Goal: Information Seeking & Learning: Learn about a topic

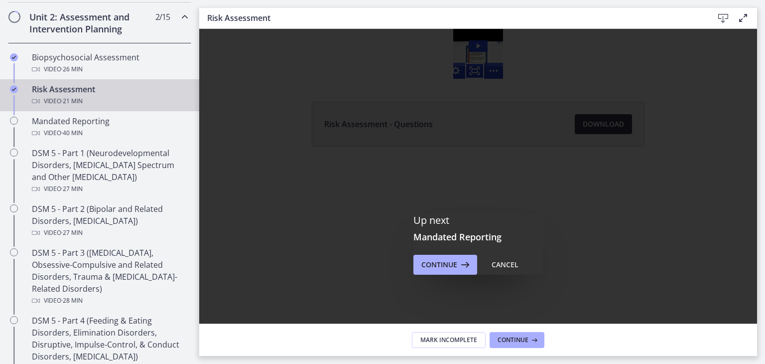
scroll to position [225, 0]
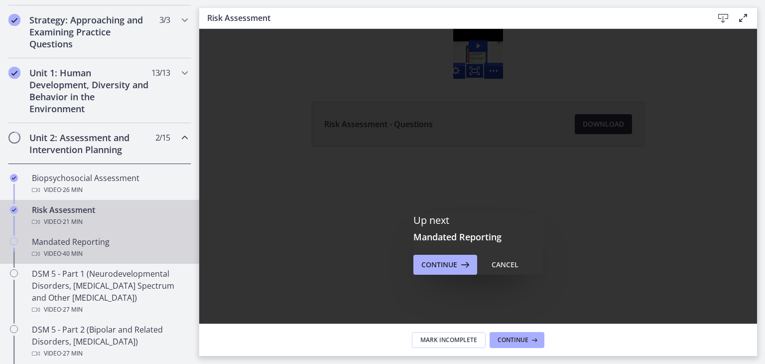
click at [93, 242] on div "Mandated Reporting Video · 40 min" at bounding box center [109, 248] width 155 height 24
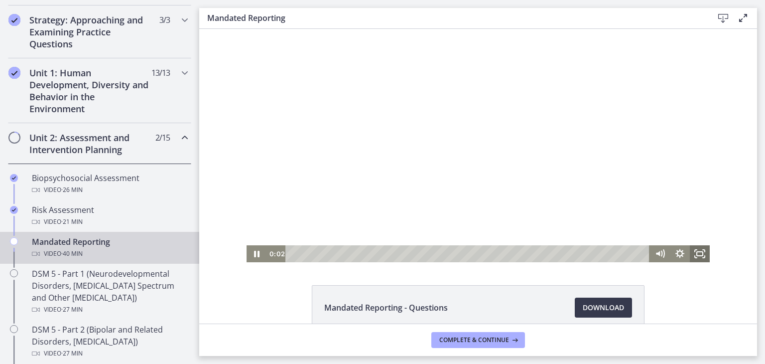
click at [699, 252] on icon "Fullscreen" at bounding box center [700, 253] width 20 height 17
drag, startPoint x: 699, startPoint y: 252, endPoint x: 898, endPoint y: 324, distance: 212.0
click at [699, 252] on icon "Fullscreen" at bounding box center [700, 253] width 20 height 17
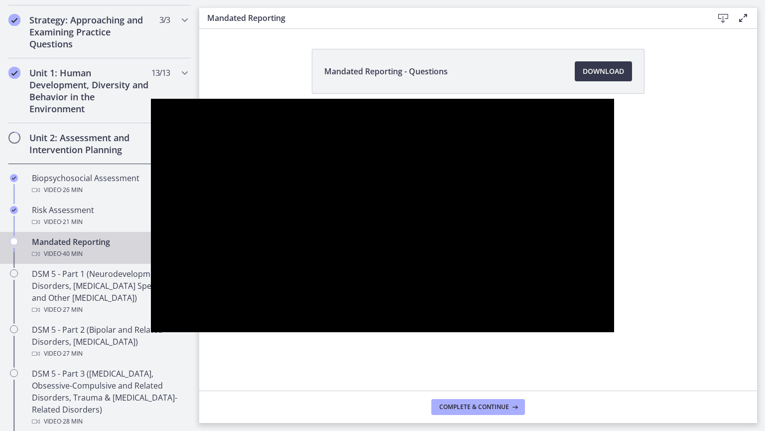
click at [165, 209] on div at bounding box center [382, 215] width 463 height 233
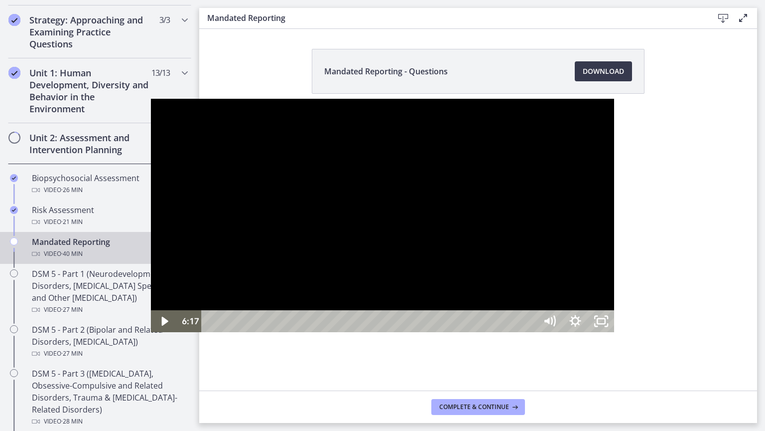
click at [151, 310] on div at bounding box center [382, 215] width 463 height 233
click at [151, 321] on div at bounding box center [382, 215] width 463 height 233
click at [151, 332] on div at bounding box center [382, 215] width 463 height 233
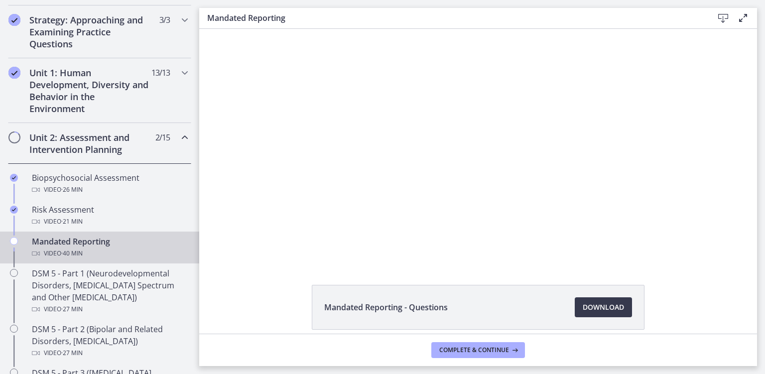
click at [656, 141] on div at bounding box center [478, 145] width 463 height 233
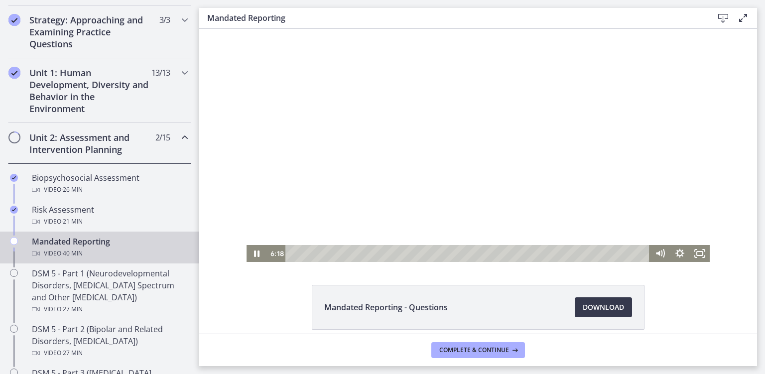
click at [701, 253] on icon "Fullscreen" at bounding box center [700, 253] width 20 height 17
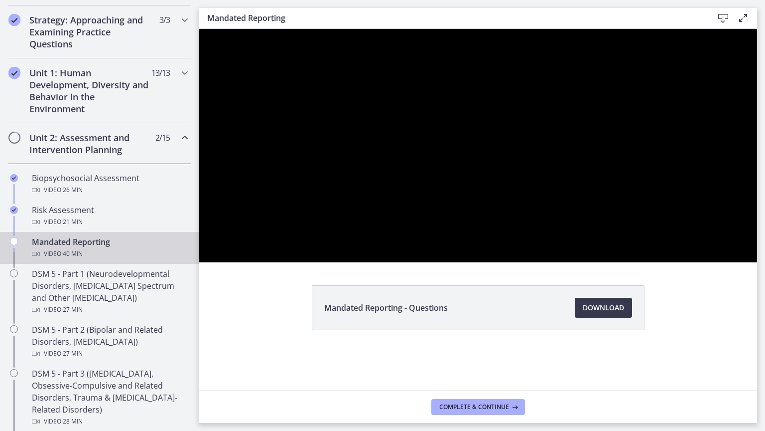
click at [450, 262] on div at bounding box center [478, 145] width 558 height 233
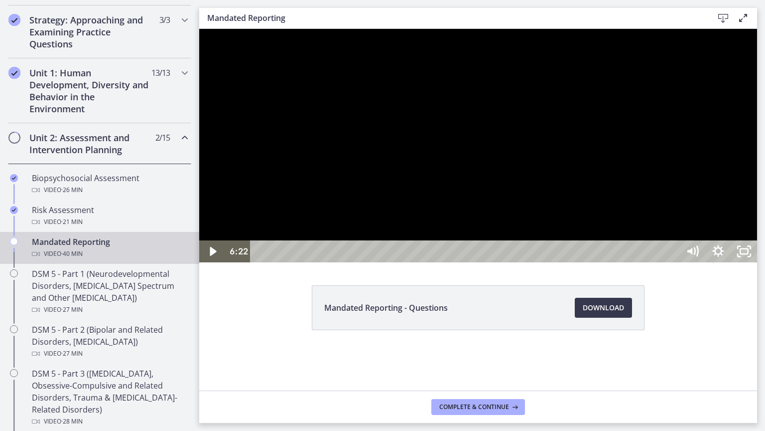
click at [392, 242] on div at bounding box center [478, 145] width 558 height 233
click at [386, 256] on div at bounding box center [478, 145] width 558 height 233
click at [384, 262] on div at bounding box center [478, 145] width 558 height 233
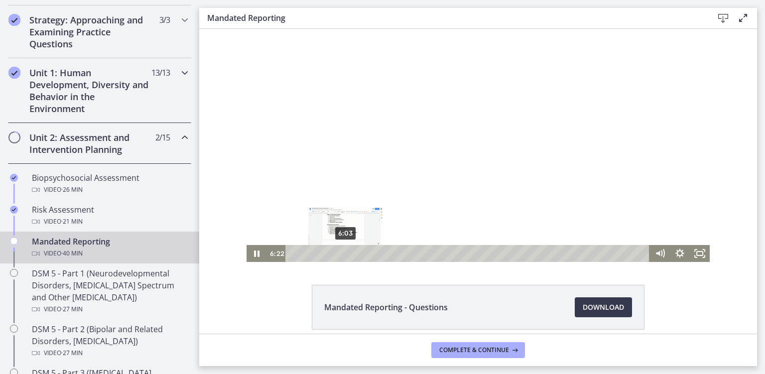
click at [181, 106] on div "Unit 1: Human Development, Diversity and Behavior in the Environment 13 / 13 Co…" at bounding box center [99, 90] width 183 height 65
click at [184, 95] on div "Unit 1: Human Development, Diversity and Behavior in the Environment 13 / 13 Co…" at bounding box center [99, 90] width 199 height 65
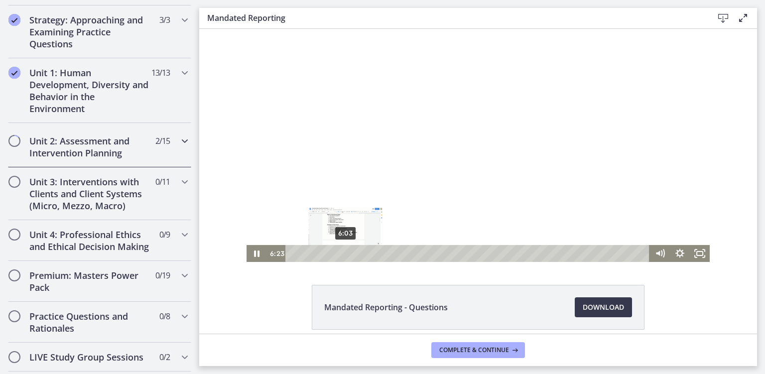
click at [187, 128] on div "Unit 2: Assessment and Intervention Planning 2 / 15 Completed" at bounding box center [99, 147] width 199 height 41
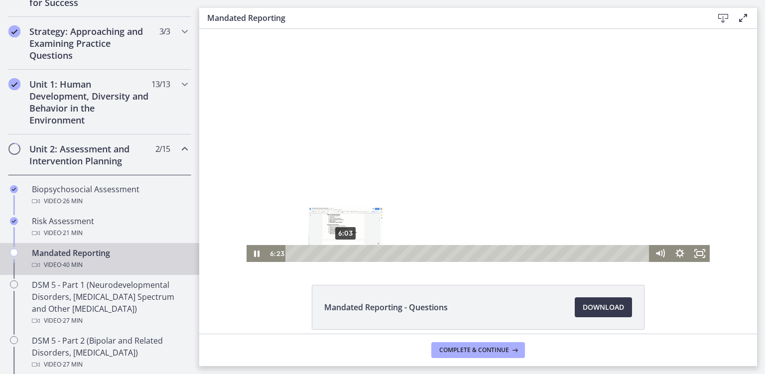
click at [618, 176] on div at bounding box center [478, 145] width 463 height 233
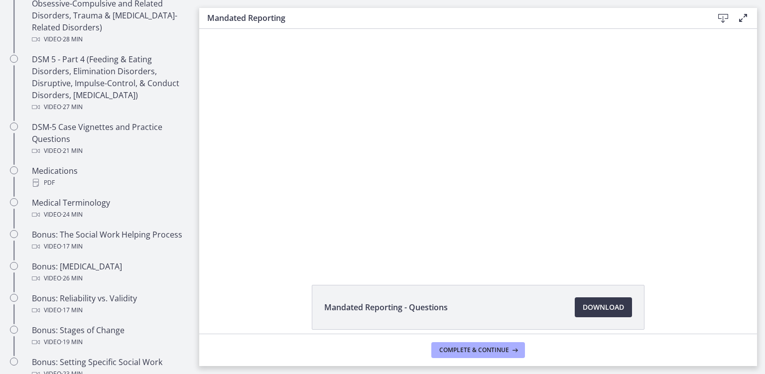
scroll to position [608, 0]
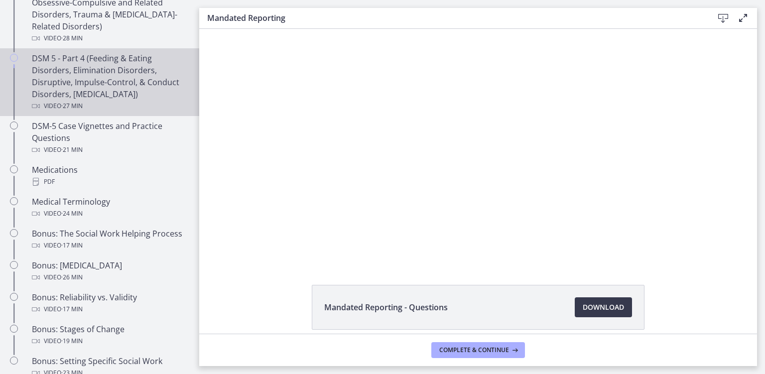
click at [87, 115] on link "DSM 5 - Part 4 (Feeding & Eating Disorders, Elimination Disorders, Disruptive, …" at bounding box center [99, 82] width 199 height 68
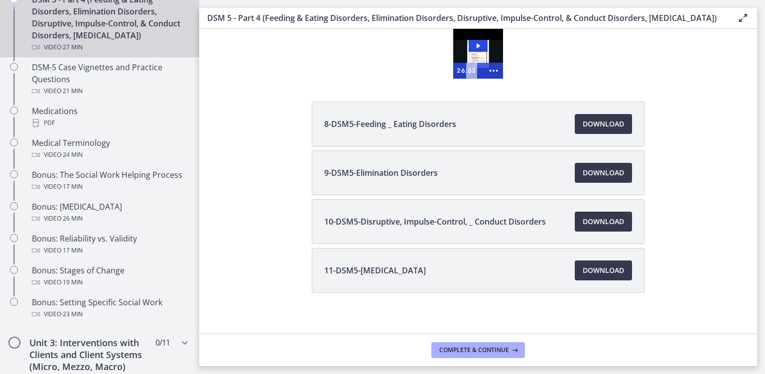
scroll to position [669, 0]
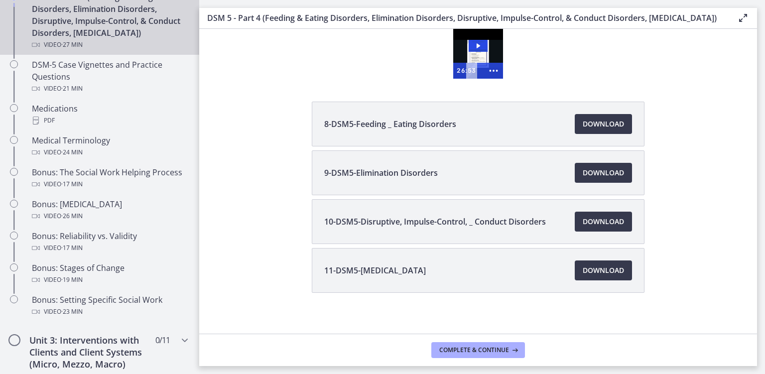
click at [259, 224] on div "8-DSM5-Feeding _ Eating Disorders Download Opens in a new window 9-DSM5-Elimina…" at bounding box center [478, 221] width 558 height 239
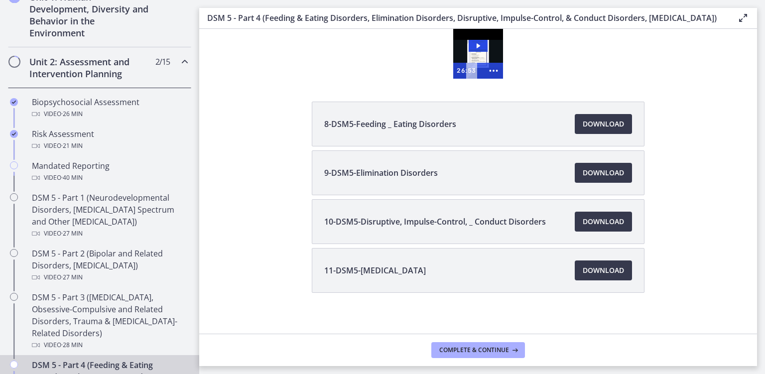
scroll to position [299, 0]
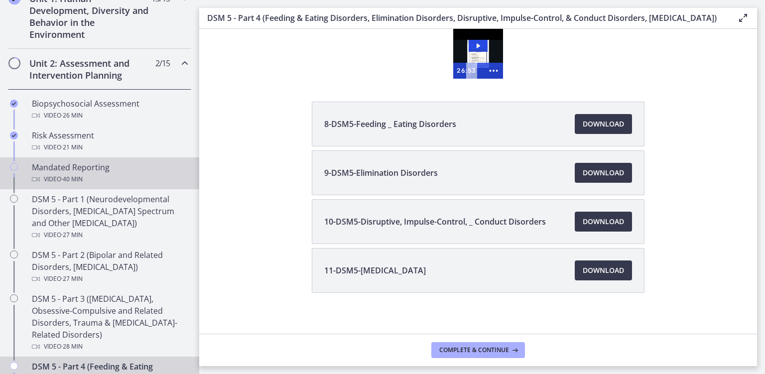
click at [66, 173] on span "· 40 min" at bounding box center [71, 179] width 21 height 12
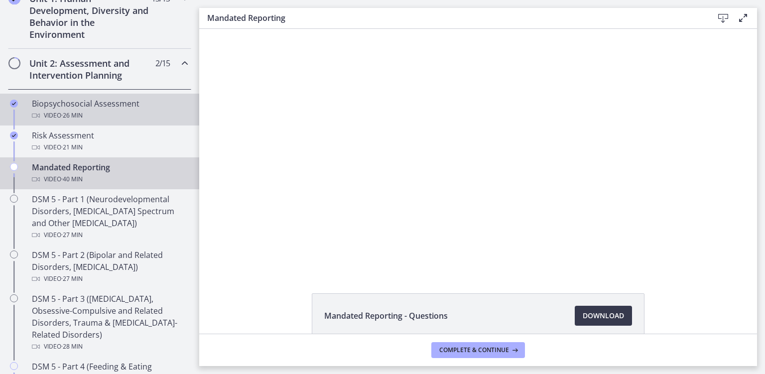
click at [146, 122] on link "Biopsychosocial Assessment Video · 26 min" at bounding box center [99, 110] width 199 height 32
click at [112, 170] on div "Mandated Reporting Video · 40 min" at bounding box center [109, 173] width 155 height 24
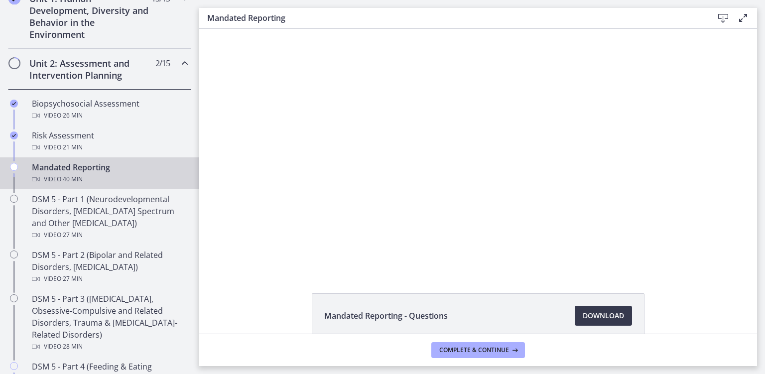
click at [554, 185] on div at bounding box center [478, 150] width 480 height 242
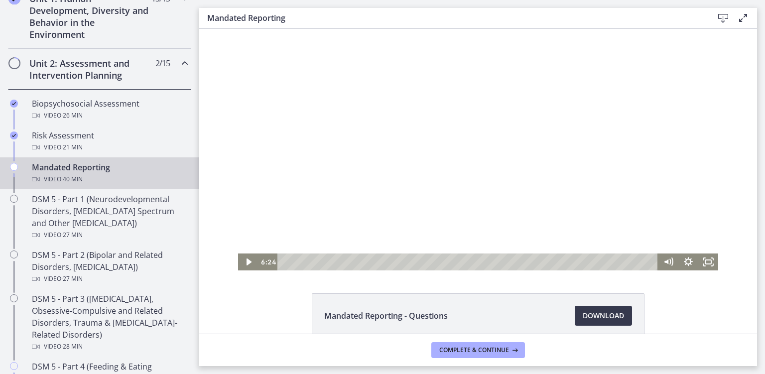
click at [714, 263] on icon "Fullscreen" at bounding box center [709, 262] width 20 height 17
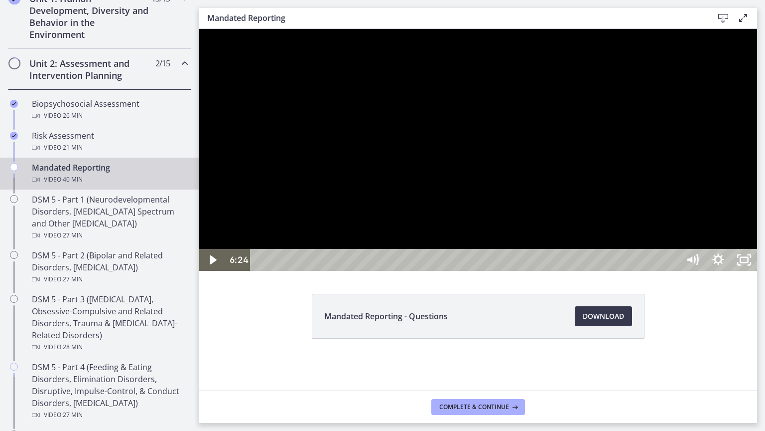
click at [757, 271] on div at bounding box center [478, 150] width 558 height 242
click at [757, 244] on div at bounding box center [478, 150] width 558 height 242
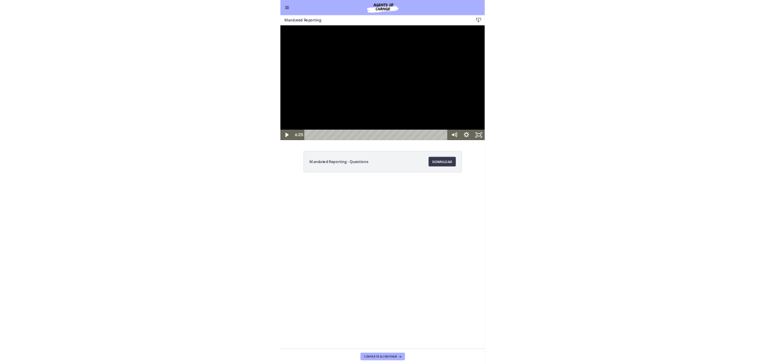
scroll to position [299, 0]
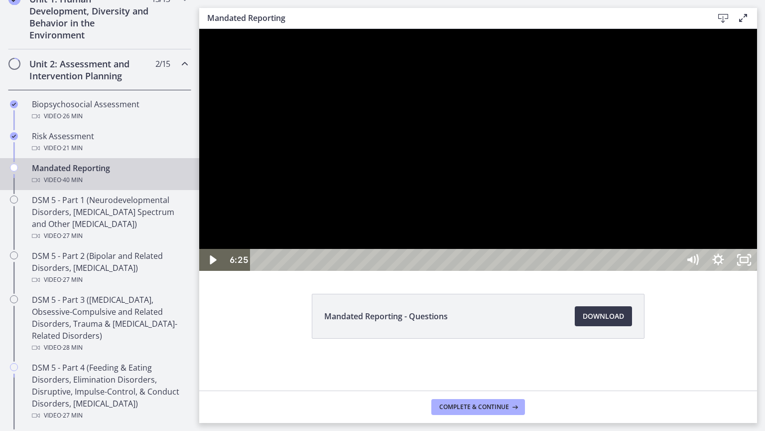
click at [757, 271] on div at bounding box center [478, 150] width 558 height 242
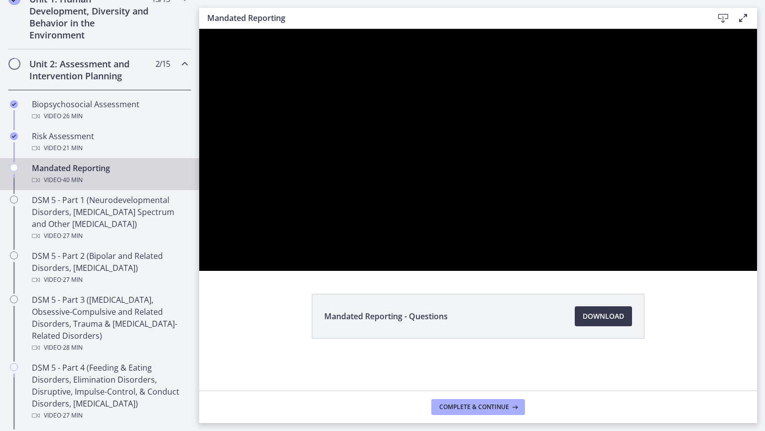
click at [608, 271] on div at bounding box center [478, 150] width 558 height 242
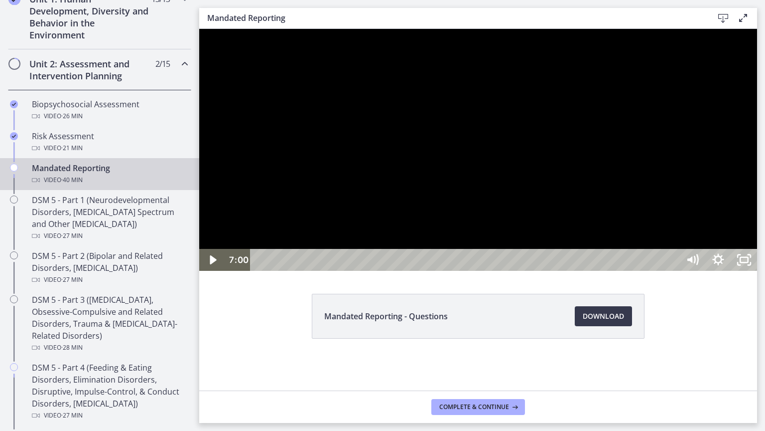
click at [435, 271] on div at bounding box center [478, 150] width 558 height 242
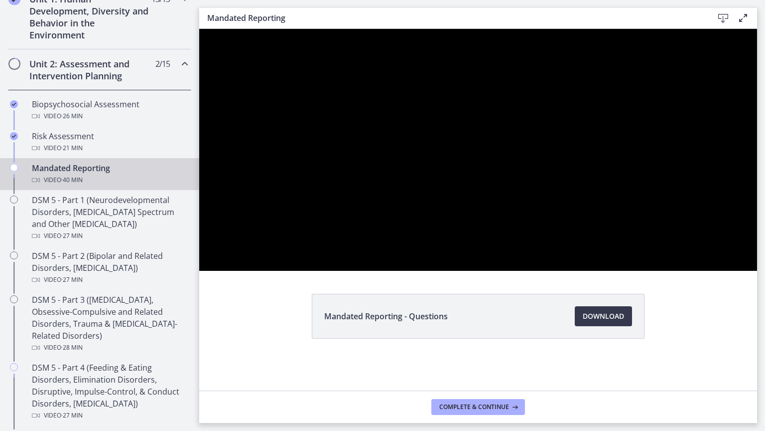
click at [580, 271] on div at bounding box center [478, 150] width 558 height 242
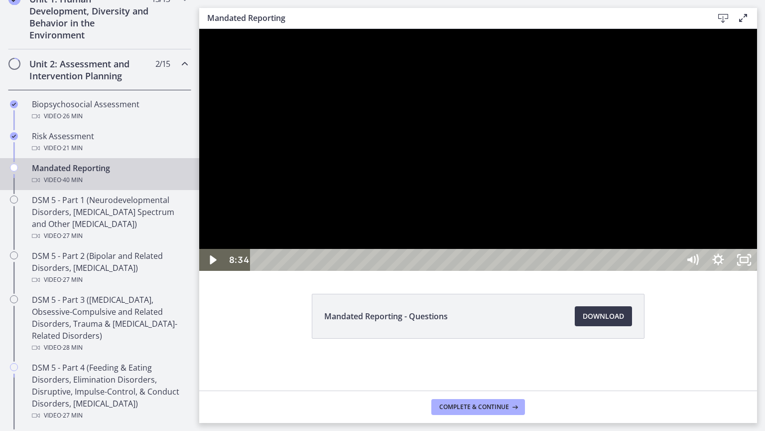
click at [454, 271] on div at bounding box center [478, 150] width 558 height 242
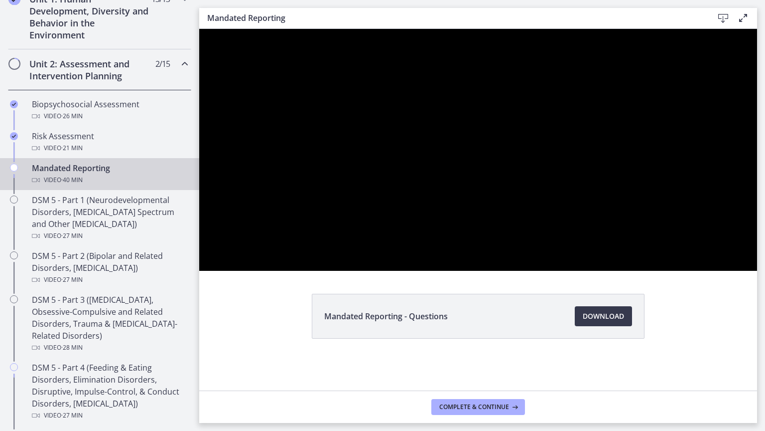
click at [562, 271] on div at bounding box center [478, 150] width 558 height 242
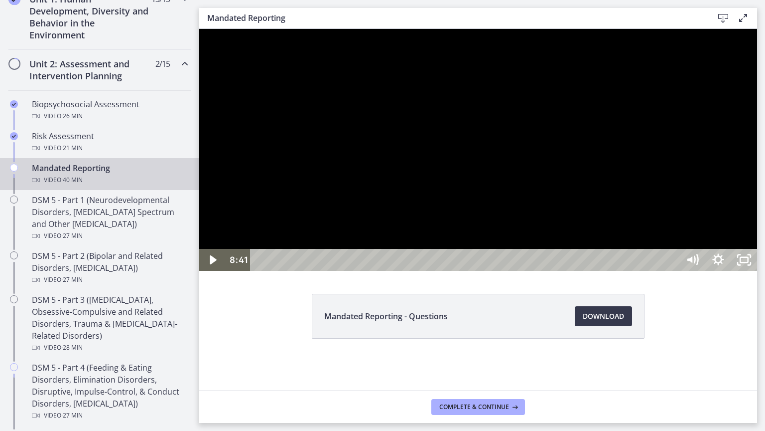
click at [464, 271] on div at bounding box center [478, 150] width 558 height 242
click at [429, 271] on div "Playbar" at bounding box center [467, 260] width 414 height 22
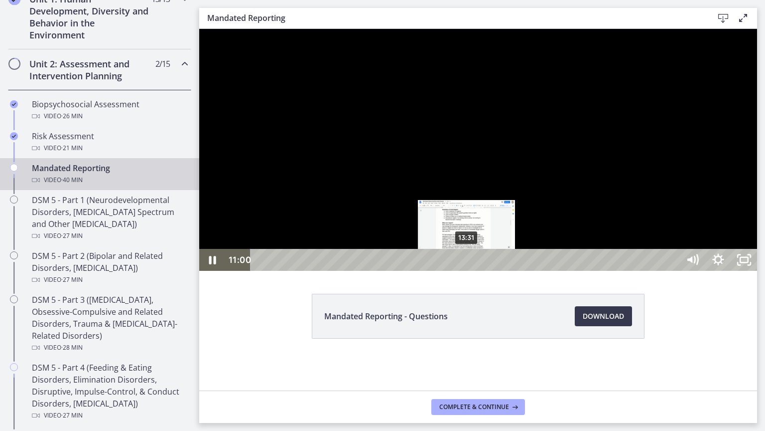
click at [467, 271] on div "13:31" at bounding box center [467, 260] width 414 height 22
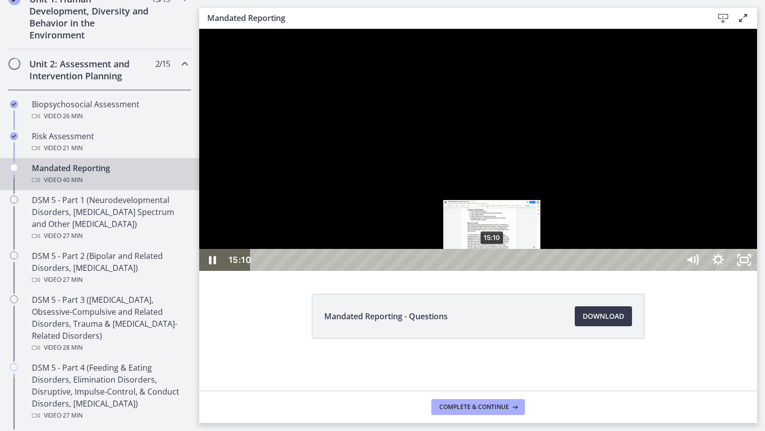
click at [493, 271] on div "15:10" at bounding box center [467, 260] width 414 height 22
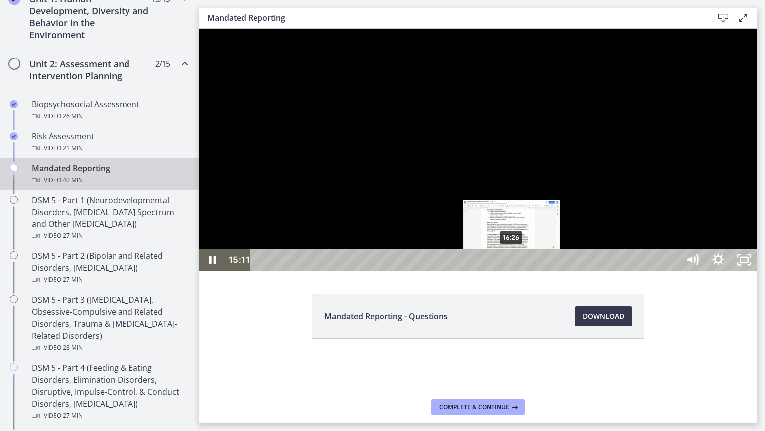
click at [512, 271] on div "16:26" at bounding box center [467, 260] width 414 height 22
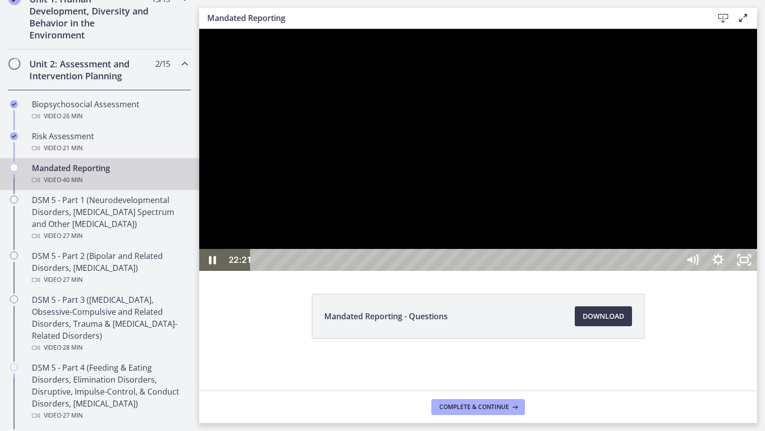
click at [757, 271] on div at bounding box center [478, 150] width 558 height 242
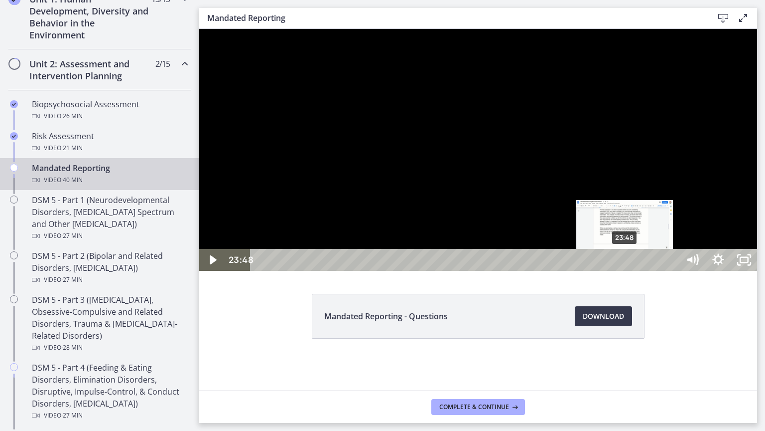
click at [625, 271] on div "23:48" at bounding box center [467, 260] width 414 height 22
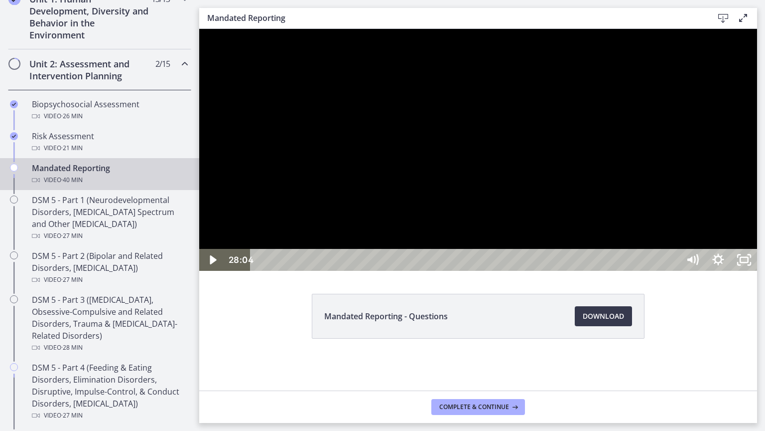
click at [708, 271] on div at bounding box center [478, 150] width 558 height 242
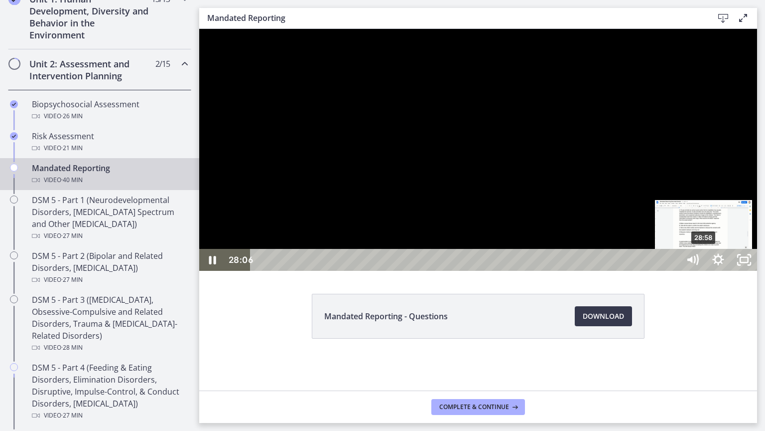
click at [673, 271] on div "28:58" at bounding box center [467, 260] width 414 height 22
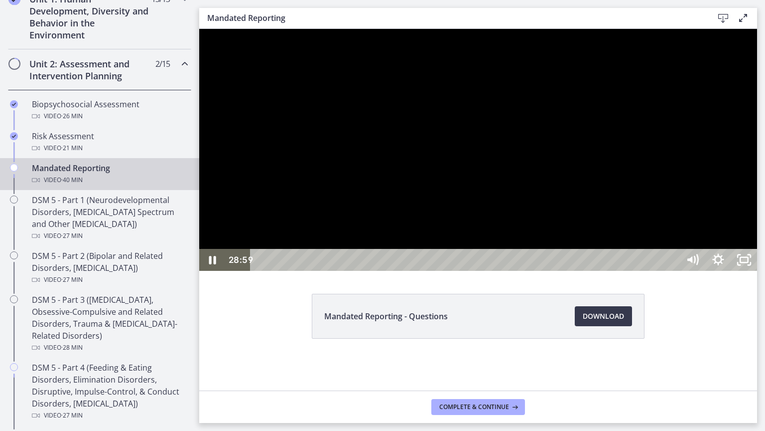
click at [676, 271] on div at bounding box center [478, 150] width 558 height 242
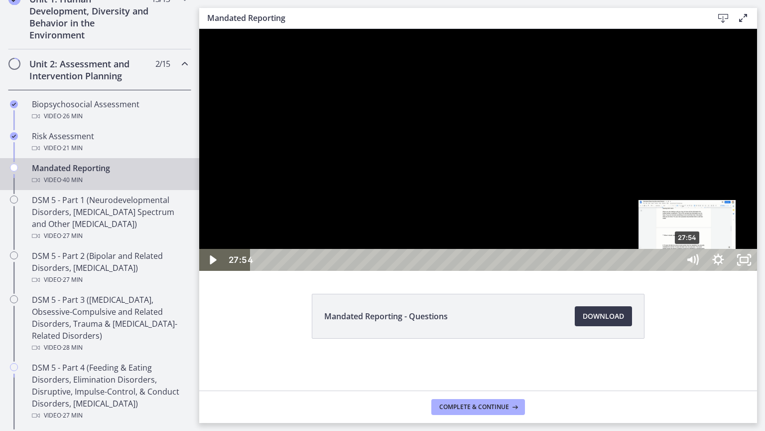
click at [673, 271] on div "27:54" at bounding box center [467, 260] width 414 height 22
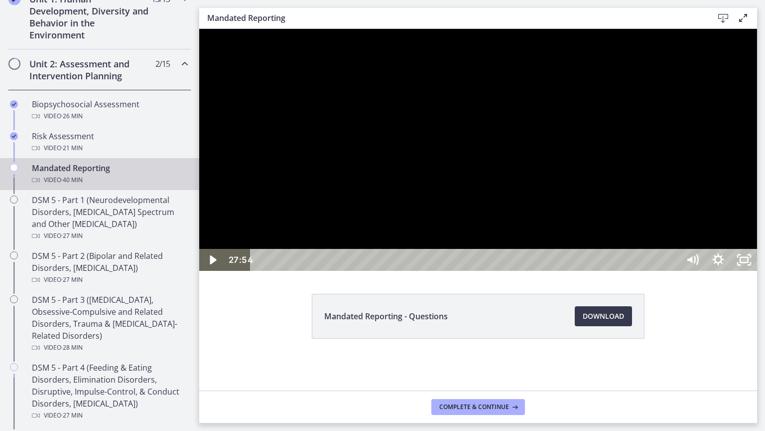
click at [651, 271] on div at bounding box center [478, 150] width 558 height 242
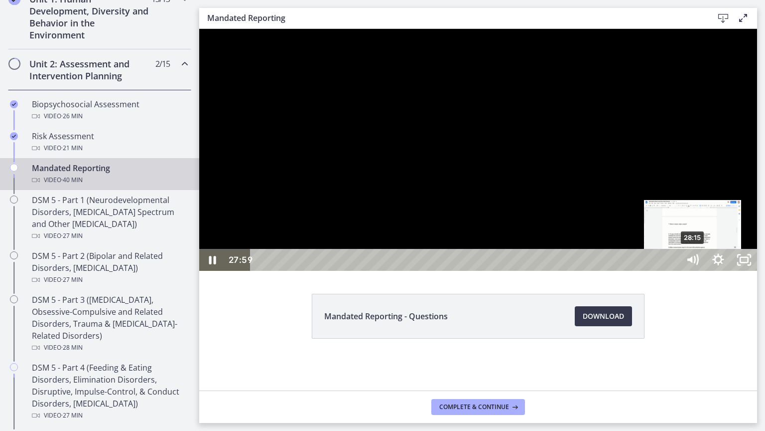
click at [673, 271] on div "28:15" at bounding box center [467, 260] width 414 height 22
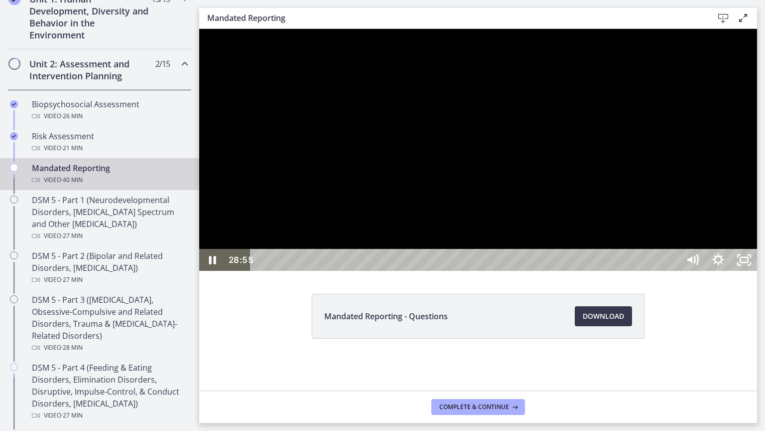
click at [757, 271] on div at bounding box center [478, 150] width 558 height 242
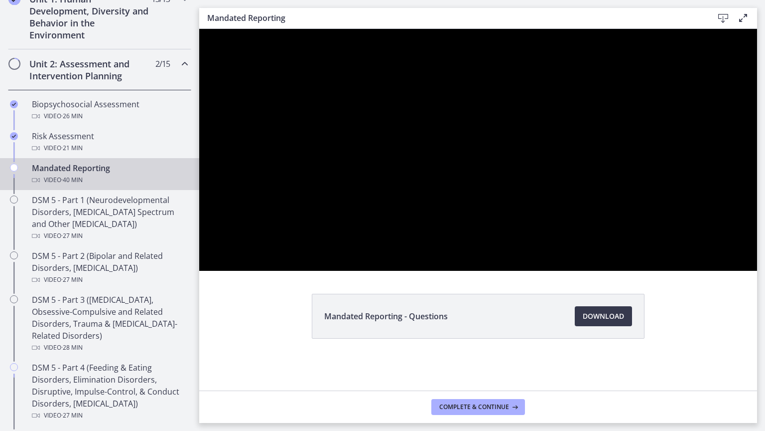
click at [757, 271] on div at bounding box center [478, 150] width 558 height 242
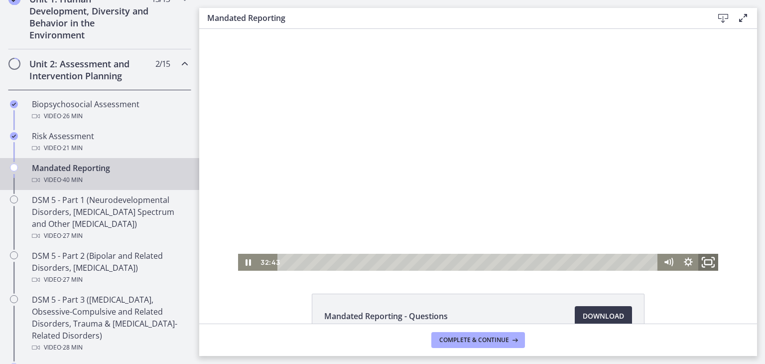
click at [704, 262] on icon "Fullscreen" at bounding box center [709, 262] width 24 height 20
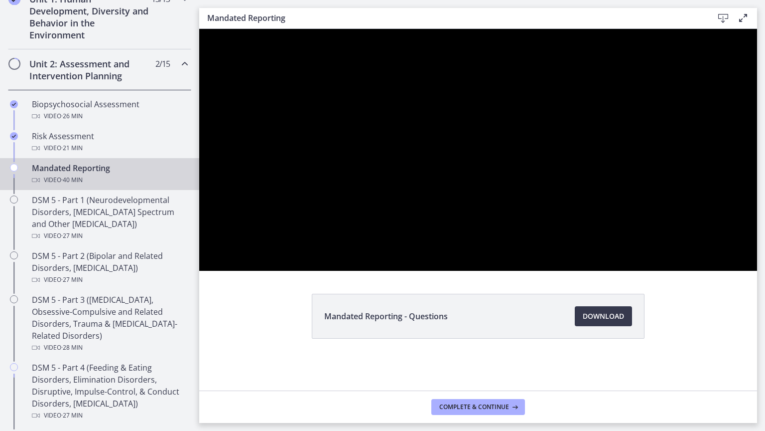
click at [452, 271] on div at bounding box center [478, 150] width 558 height 242
click at [554, 271] on div at bounding box center [478, 150] width 558 height 242
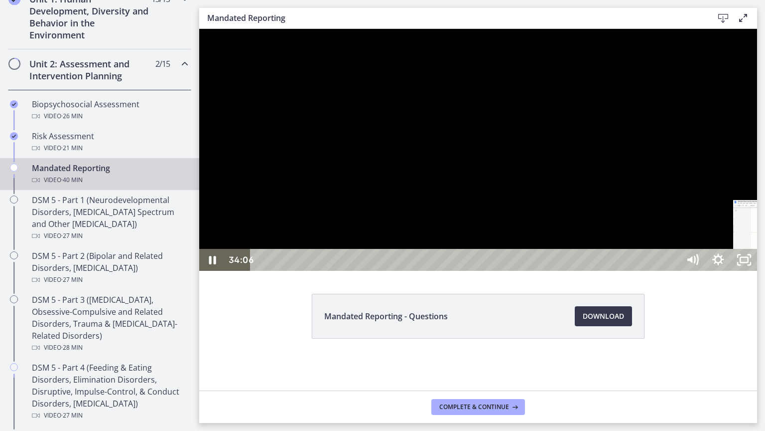
click at [673, 271] on div "34:06" at bounding box center [467, 260] width 414 height 22
click at [673, 271] on div "34:29" at bounding box center [467, 260] width 414 height 22
click at [757, 233] on div at bounding box center [478, 150] width 558 height 242
click at [673, 271] on div "38:02" at bounding box center [467, 260] width 414 height 22
click at [757, 271] on div at bounding box center [478, 150] width 558 height 242
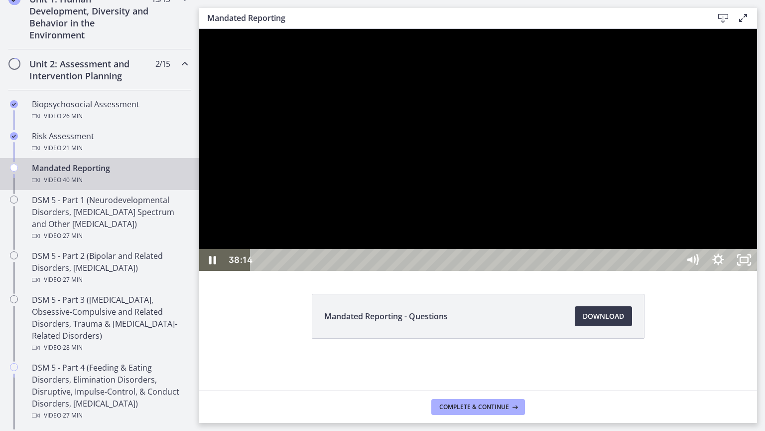
click at [673, 271] on div "38:27" at bounding box center [467, 260] width 414 height 22
click at [673, 271] on div "39:02" at bounding box center [467, 260] width 414 height 22
click at [673, 271] on div "39:25" at bounding box center [467, 260] width 414 height 22
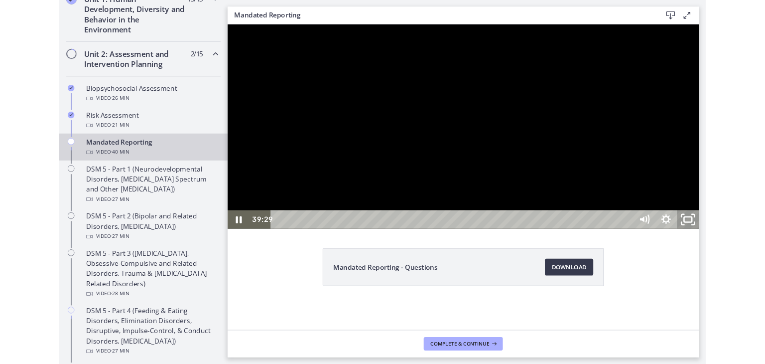
click at [765, 258] on rect "Unfullscreen" at bounding box center [772, 255] width 9 height 6
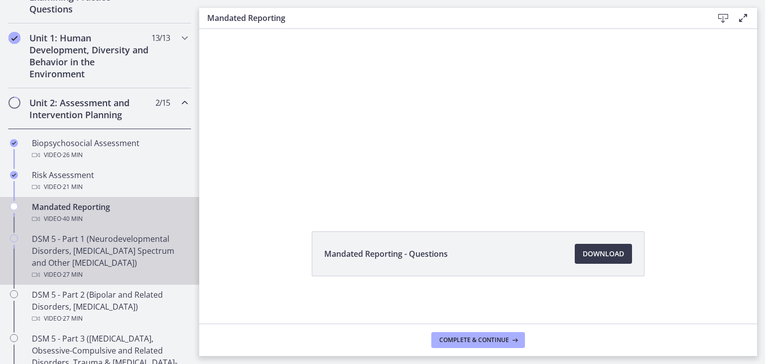
scroll to position [261, 0]
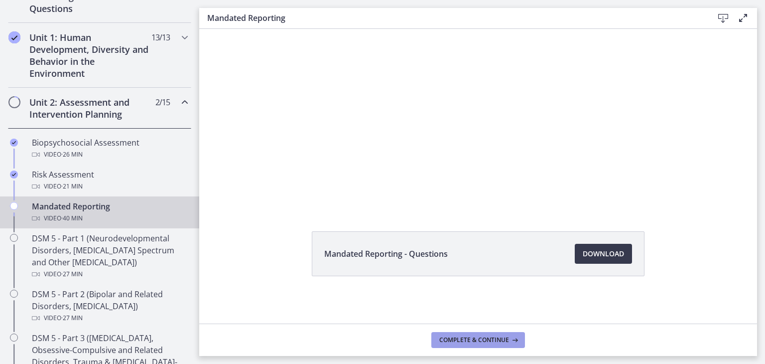
click at [491, 339] on span "Complete & continue" at bounding box center [474, 340] width 70 height 8
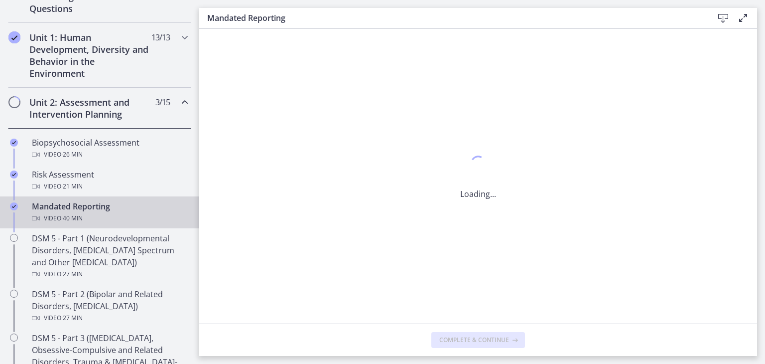
scroll to position [0, 0]
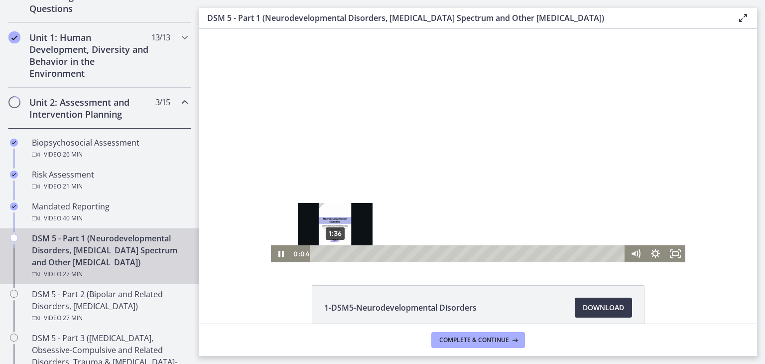
click at [331, 255] on div "1:36" at bounding box center [468, 253] width 303 height 17
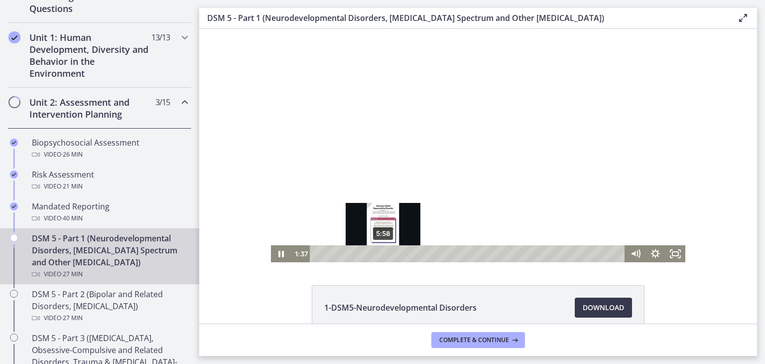
click at [380, 251] on div "5:58" at bounding box center [468, 253] width 303 height 17
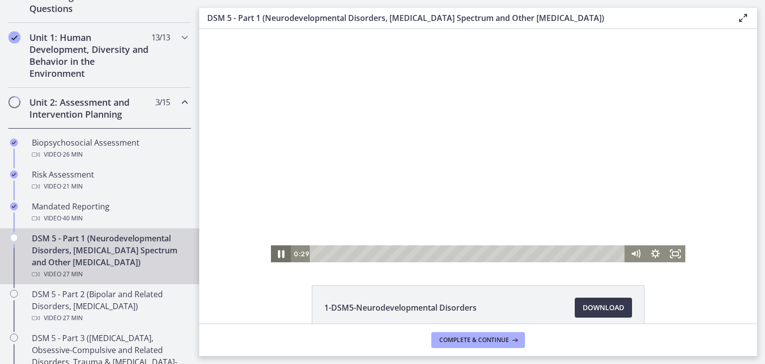
click at [278, 248] on icon "Pause" at bounding box center [281, 254] width 24 height 20
click at [678, 256] on icon "Fullscreen" at bounding box center [676, 254] width 24 height 20
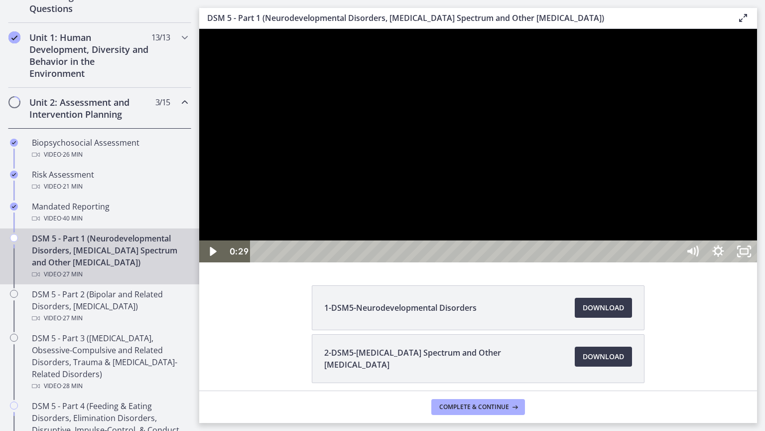
click at [757, 262] on div at bounding box center [478, 145] width 558 height 233
click at [757, 262] on icon "Unfullscreen" at bounding box center [744, 251] width 26 height 22
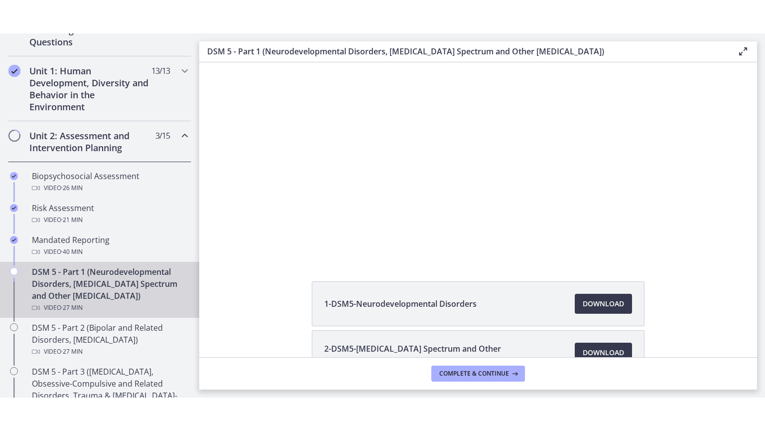
scroll to position [38, 0]
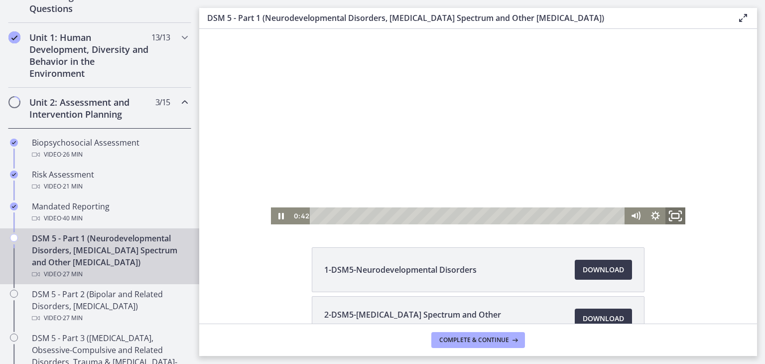
click at [676, 212] on icon "Fullscreen" at bounding box center [676, 216] width 24 height 20
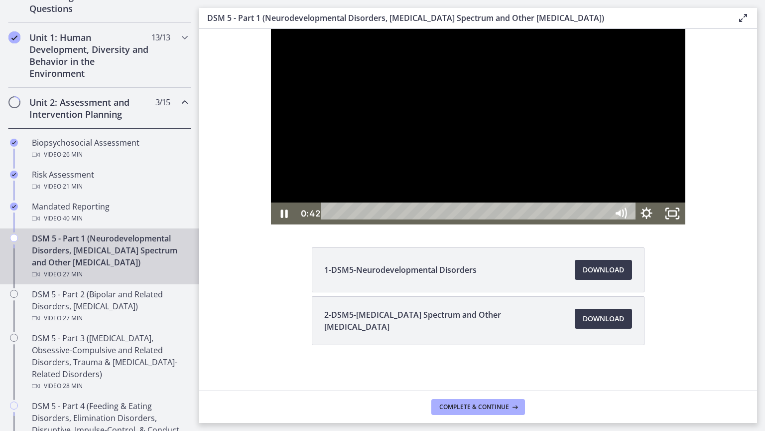
scroll to position [0, 0]
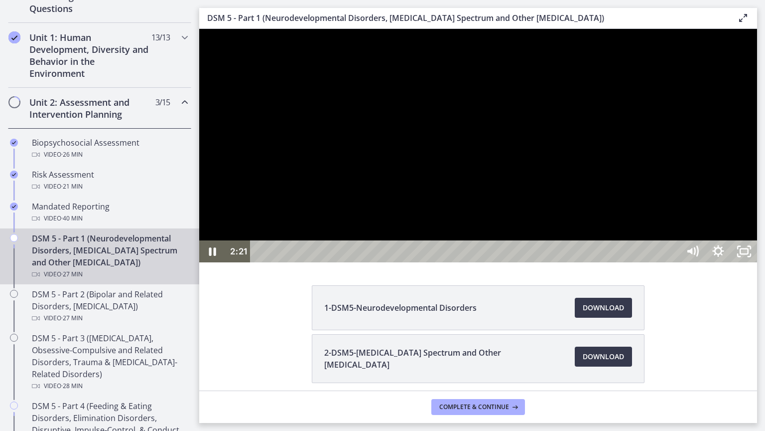
click at [335, 262] on div at bounding box center [478, 145] width 558 height 233
click at [341, 262] on div at bounding box center [478, 145] width 558 height 233
click at [372, 262] on div at bounding box center [478, 145] width 558 height 233
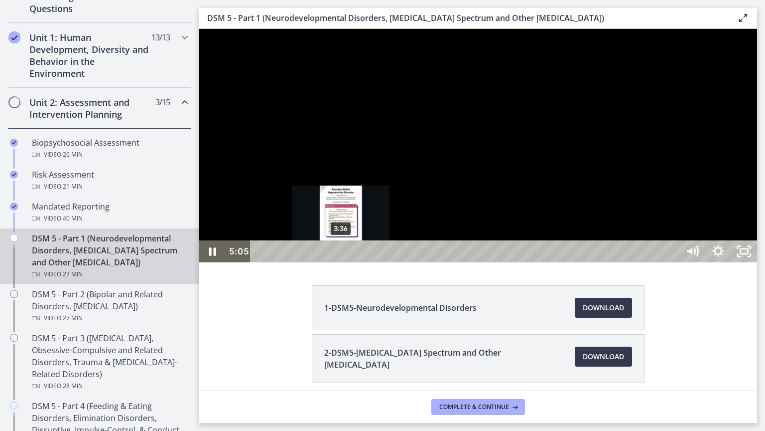
click at [341, 262] on div "3:36" at bounding box center [467, 251] width 414 height 22
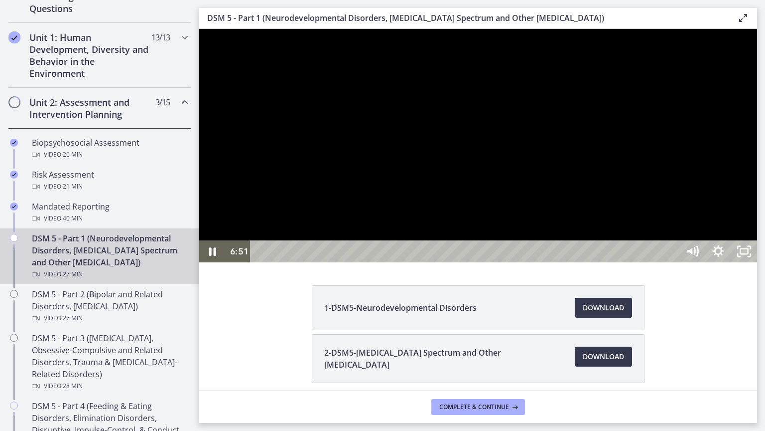
click at [537, 262] on div at bounding box center [478, 145] width 558 height 233
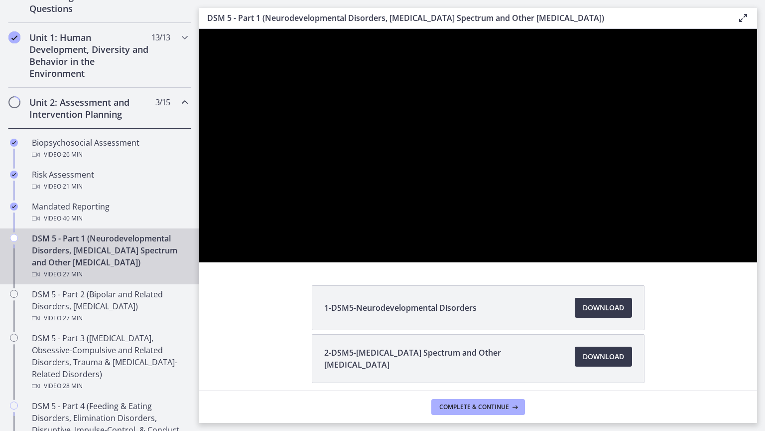
click at [757, 262] on div at bounding box center [478, 145] width 558 height 233
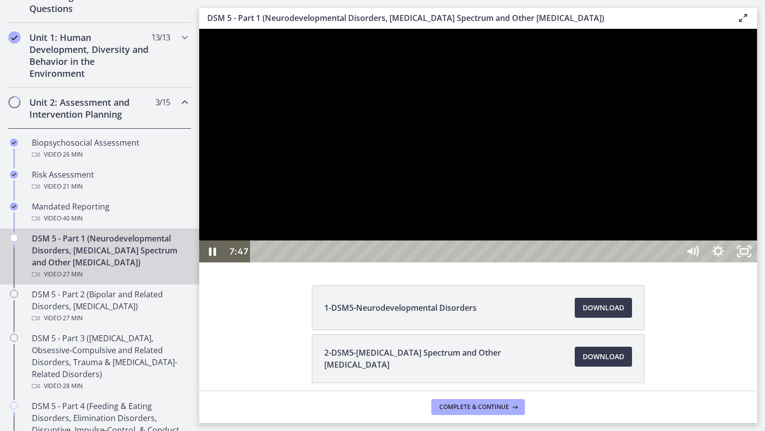
click at [429, 262] on div at bounding box center [478, 145] width 558 height 233
click at [602, 262] on div at bounding box center [478, 145] width 558 height 233
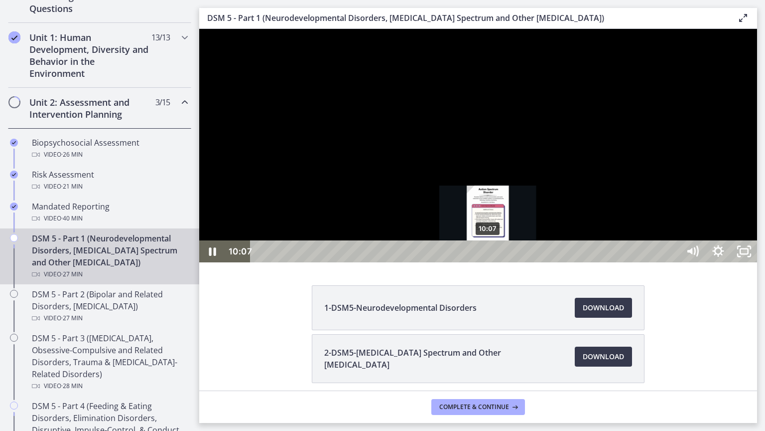
click at [489, 262] on div "10:07" at bounding box center [467, 251] width 414 height 22
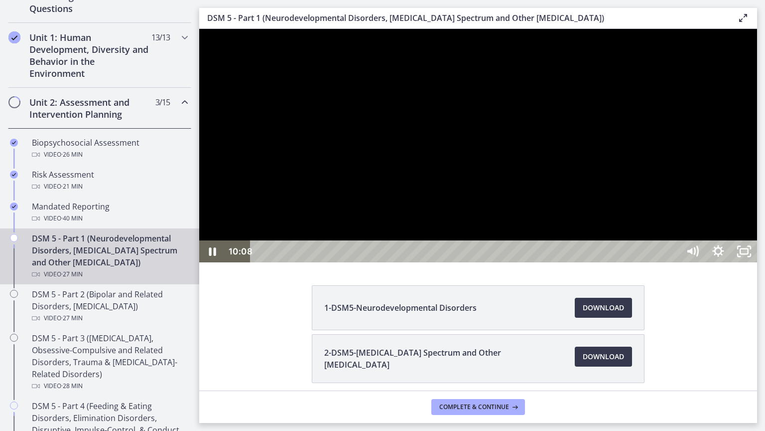
click at [647, 262] on div at bounding box center [478, 145] width 558 height 233
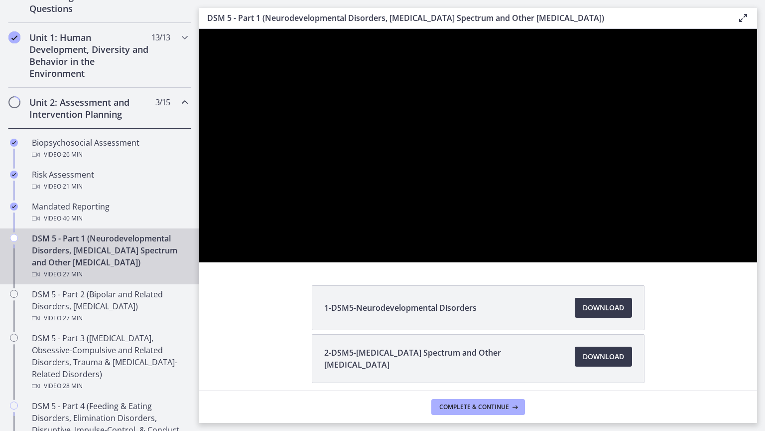
click at [757, 222] on div at bounding box center [478, 145] width 558 height 233
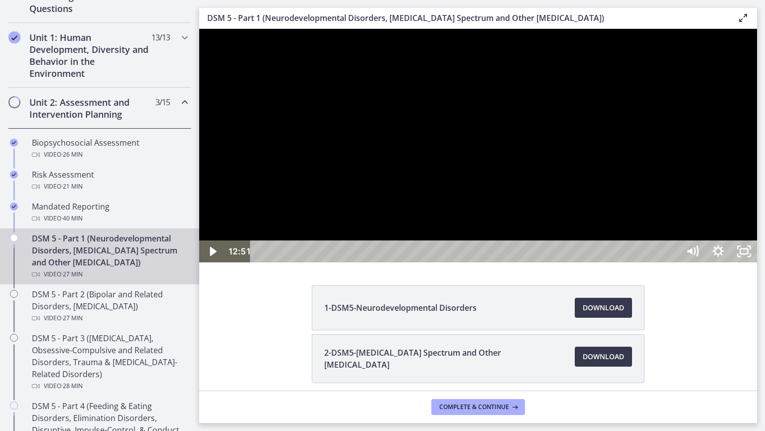
click at [757, 222] on div at bounding box center [478, 145] width 558 height 233
click at [720, 262] on div at bounding box center [478, 145] width 558 height 233
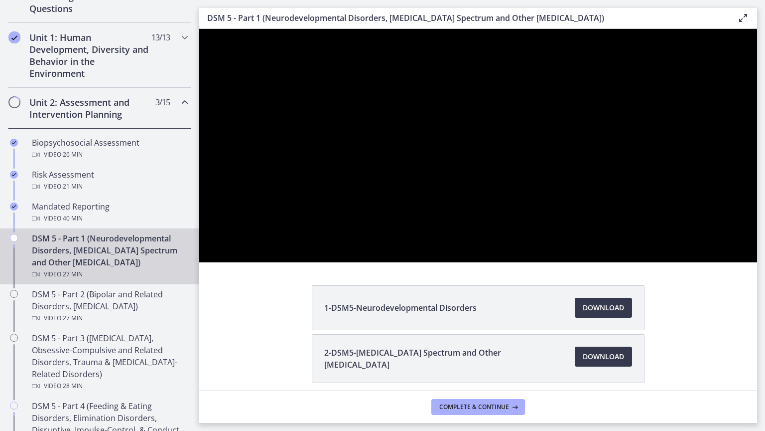
click at [720, 262] on div at bounding box center [478, 145] width 558 height 233
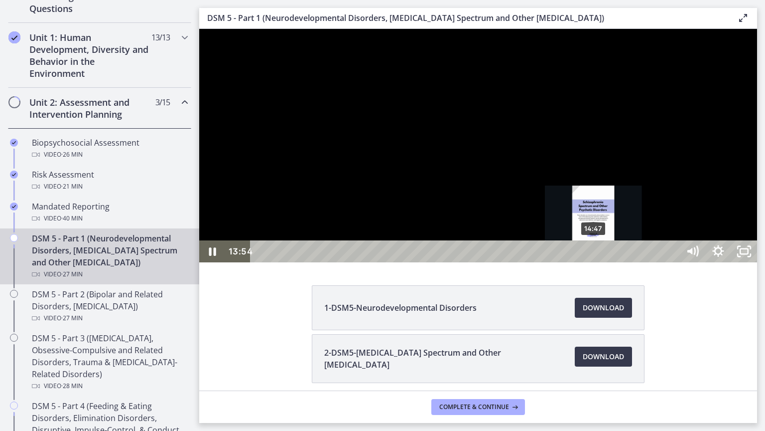
click at [594, 262] on div "14:47" at bounding box center [467, 251] width 414 height 22
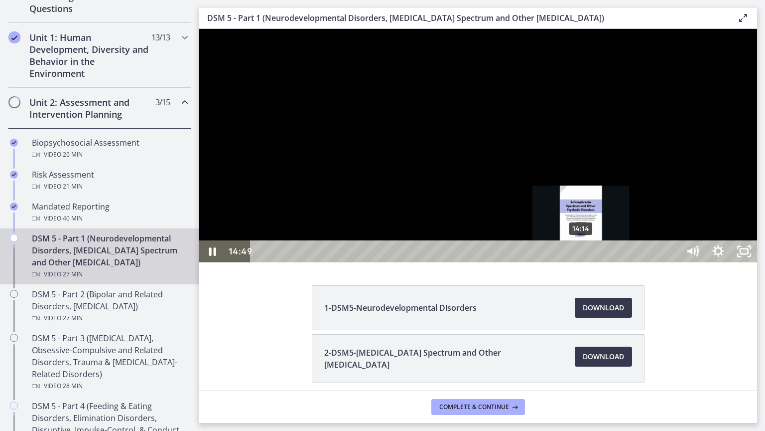
click at [582, 262] on div "14:14" at bounding box center [467, 251] width 414 height 22
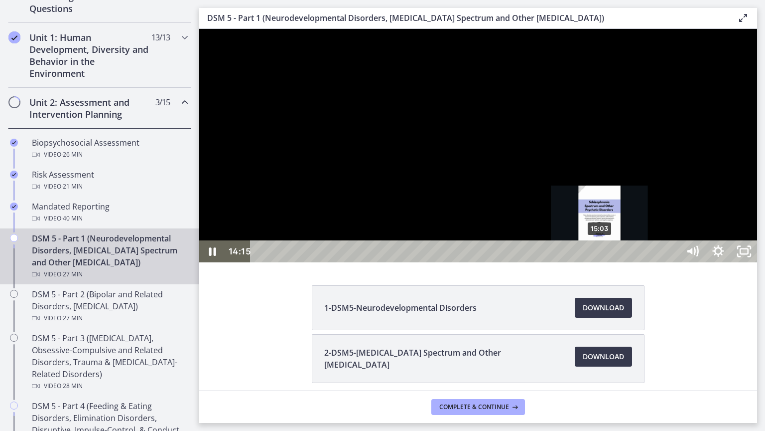
click at [603, 262] on div "15:03" at bounding box center [467, 251] width 414 height 22
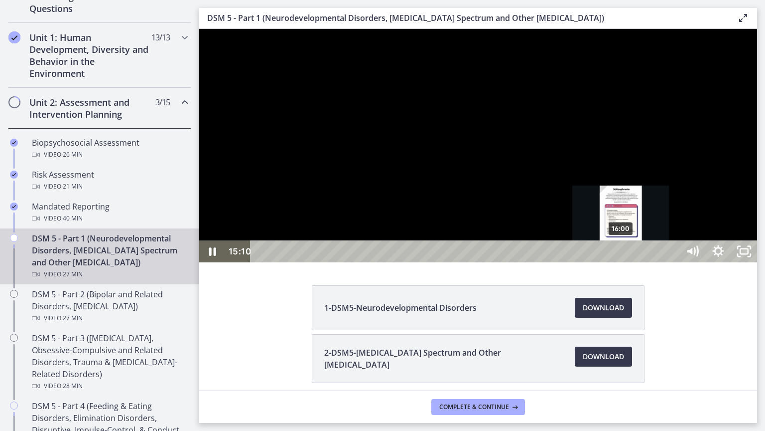
click at [622, 262] on div "16:00" at bounding box center [467, 251] width 414 height 22
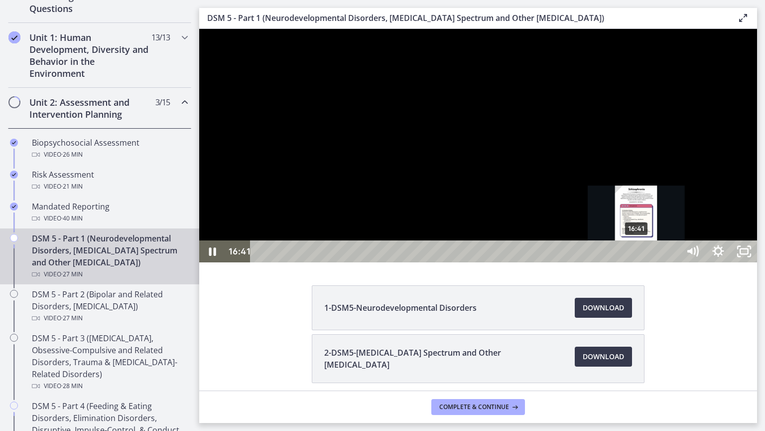
click at [637, 262] on div "16:41" at bounding box center [467, 251] width 414 height 22
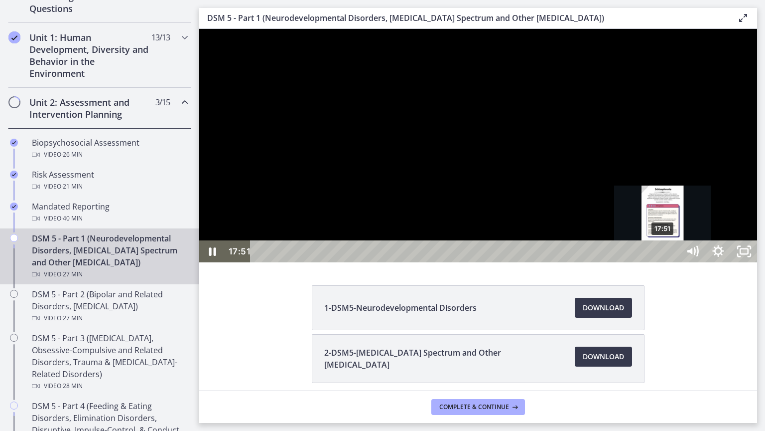
click at [664, 262] on div "17:51" at bounding box center [467, 251] width 414 height 22
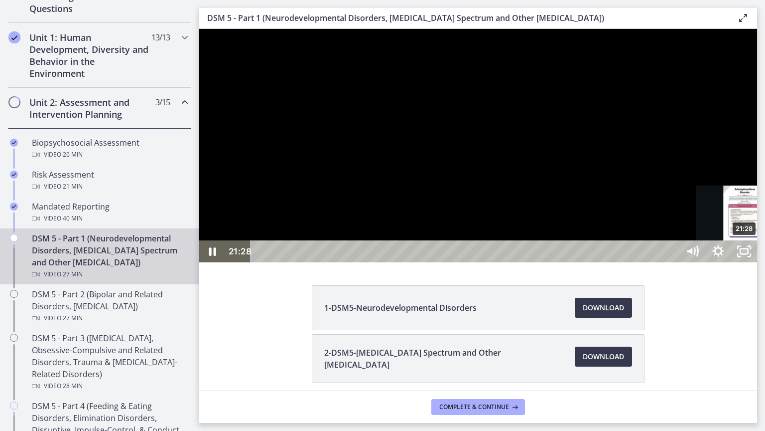
click at [673, 262] on div "21:28" at bounding box center [467, 251] width 414 height 22
click at [673, 262] on div "23:27" at bounding box center [467, 251] width 414 height 22
click at [673, 262] on div "24:16" at bounding box center [467, 251] width 414 height 22
click at [673, 262] on div "25:19" at bounding box center [467, 251] width 414 height 22
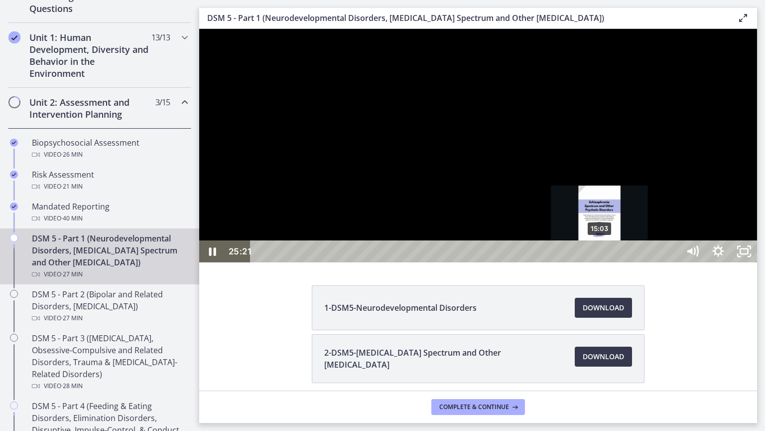
click at [600, 262] on div "15:03" at bounding box center [467, 251] width 414 height 22
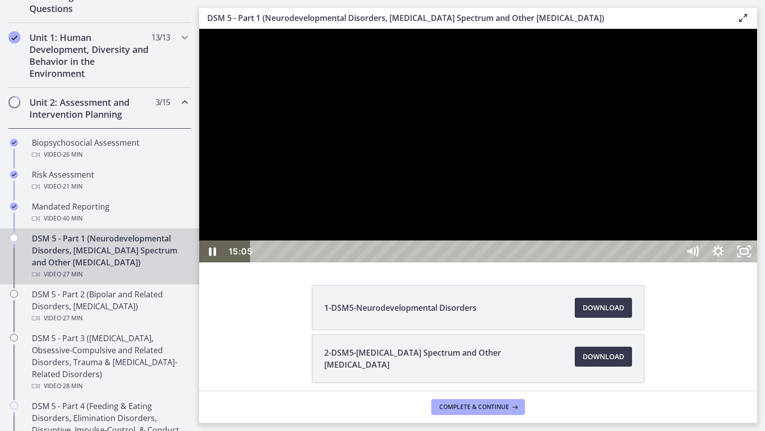
click at [591, 262] on div at bounding box center [478, 145] width 558 height 233
